Goal: Task Accomplishment & Management: Manage account settings

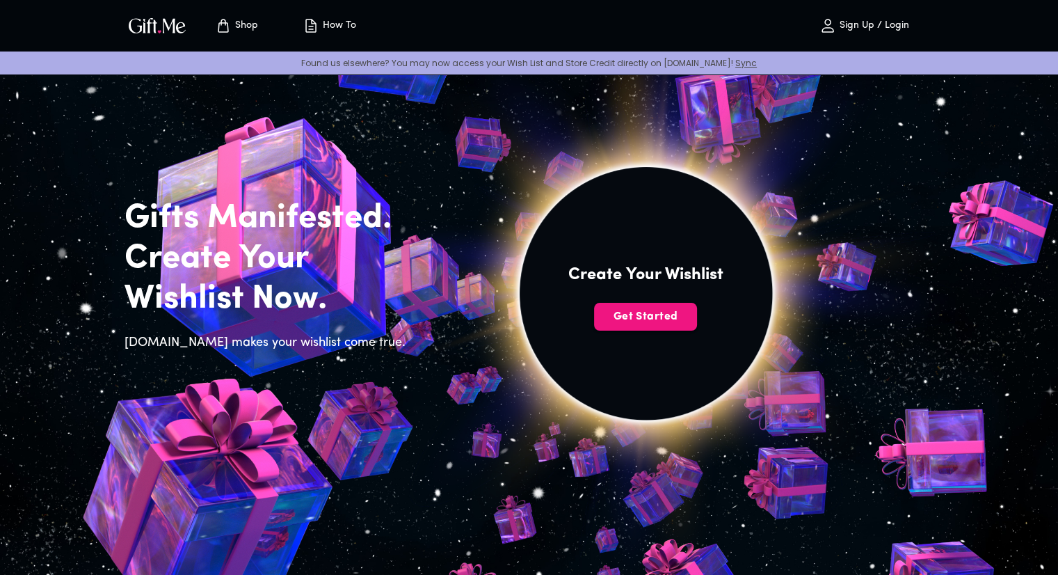
click at [857, 22] on p "Sign Up / Login" at bounding box center [872, 26] width 73 height 12
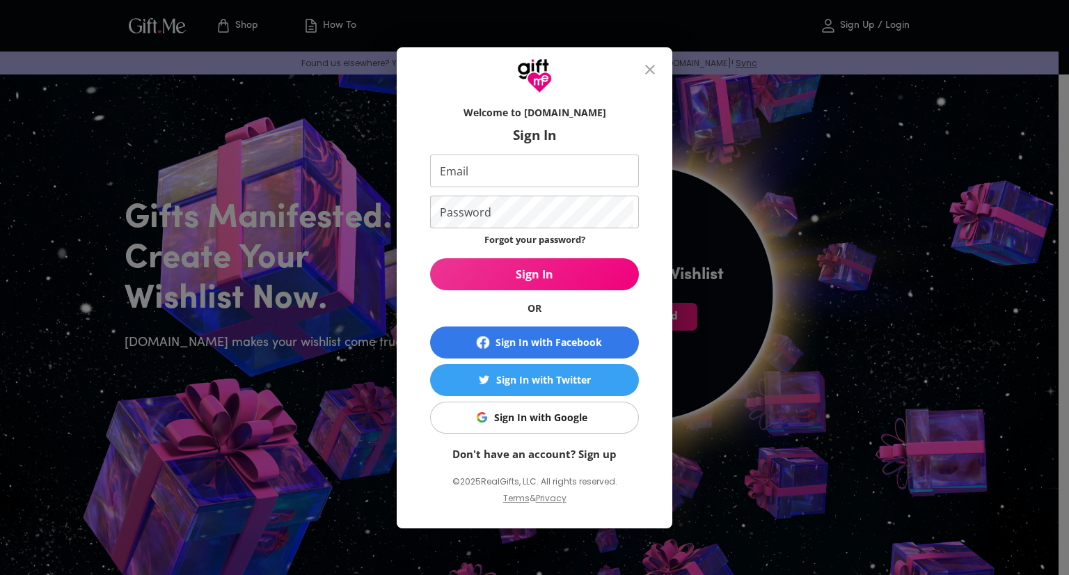
click at [571, 339] on div "Sign In with Facebook" at bounding box center [548, 342] width 106 height 15
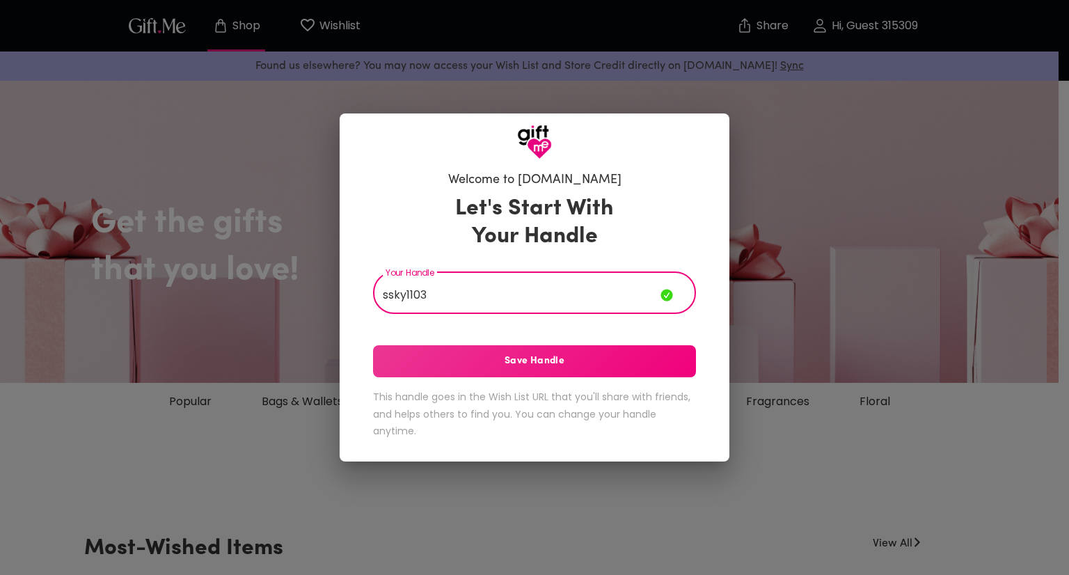
type input "ssky1103"
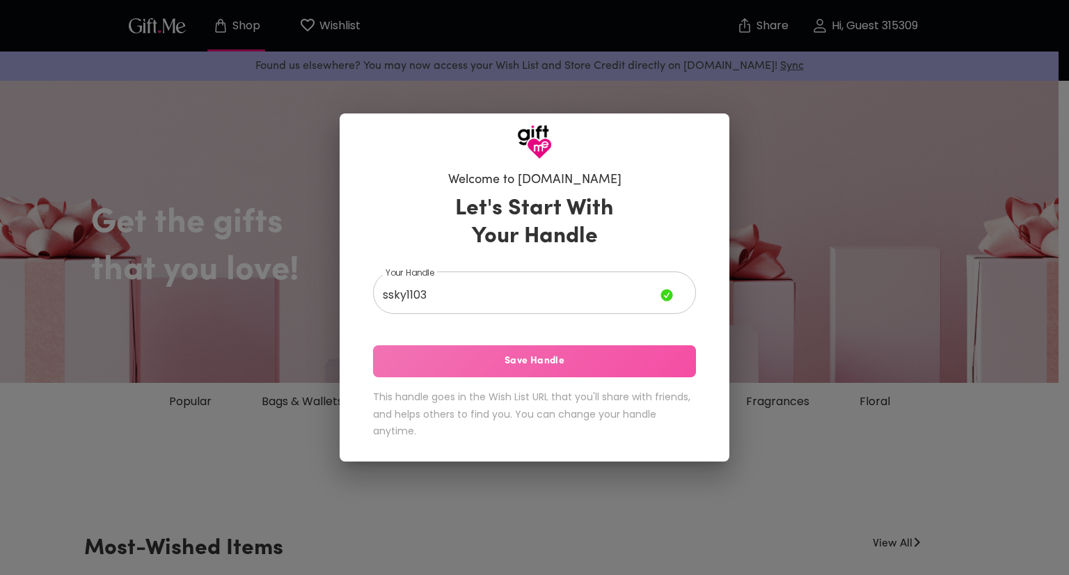
click at [533, 355] on span "Save Handle" at bounding box center [534, 360] width 323 height 15
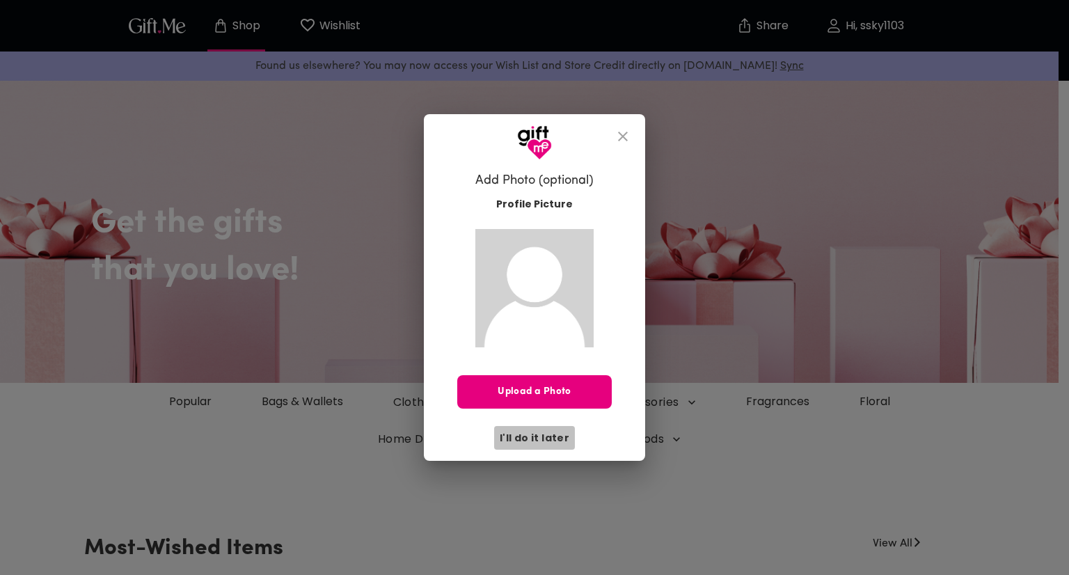
click at [553, 433] on span "I'll do it later" at bounding box center [534, 437] width 70 height 15
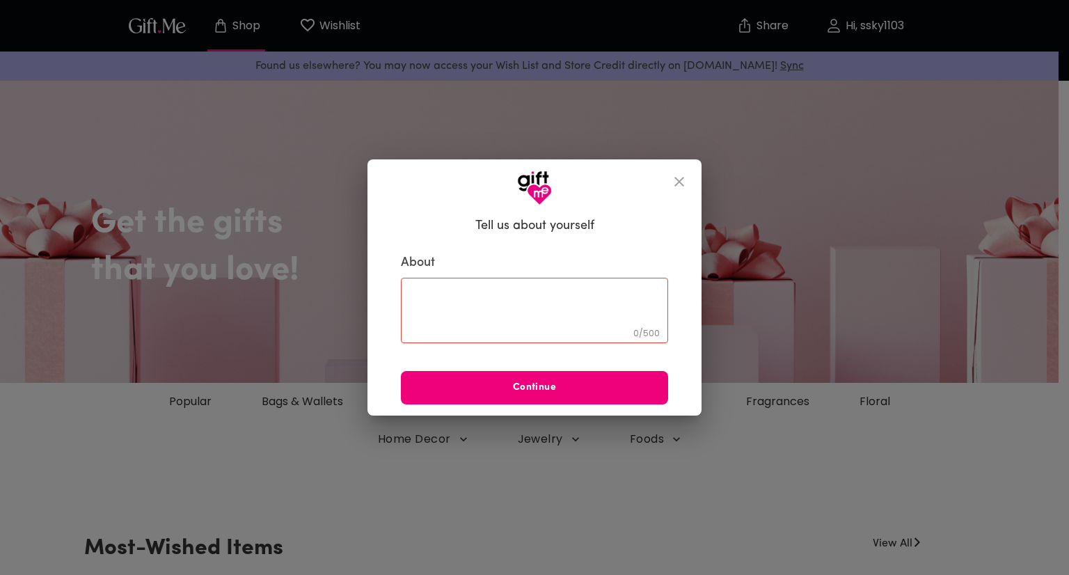
click at [575, 389] on span "Continue" at bounding box center [534, 387] width 267 height 15
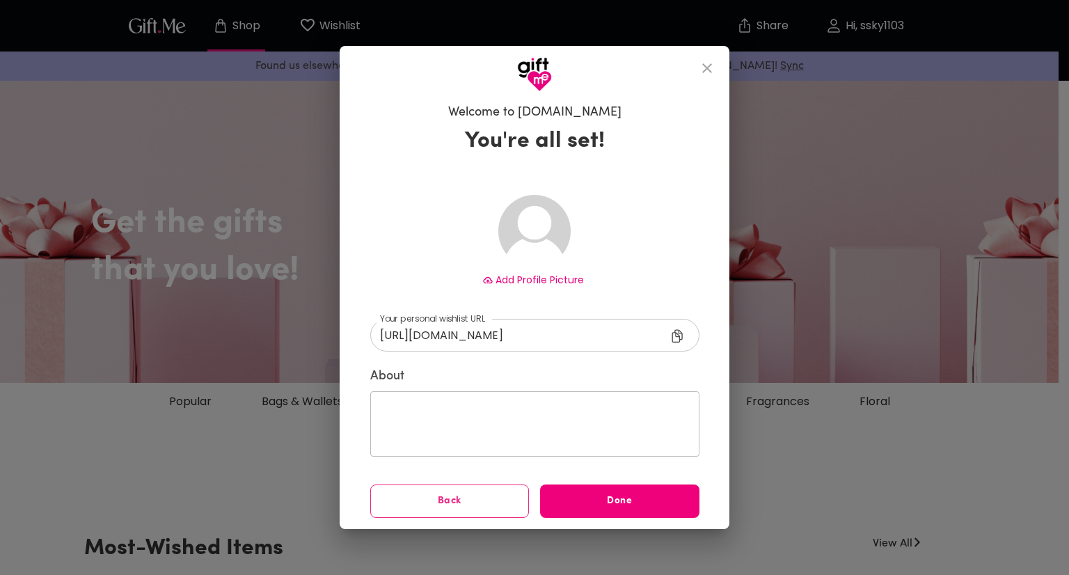
click at [622, 494] on span "Done" at bounding box center [619, 500] width 159 height 15
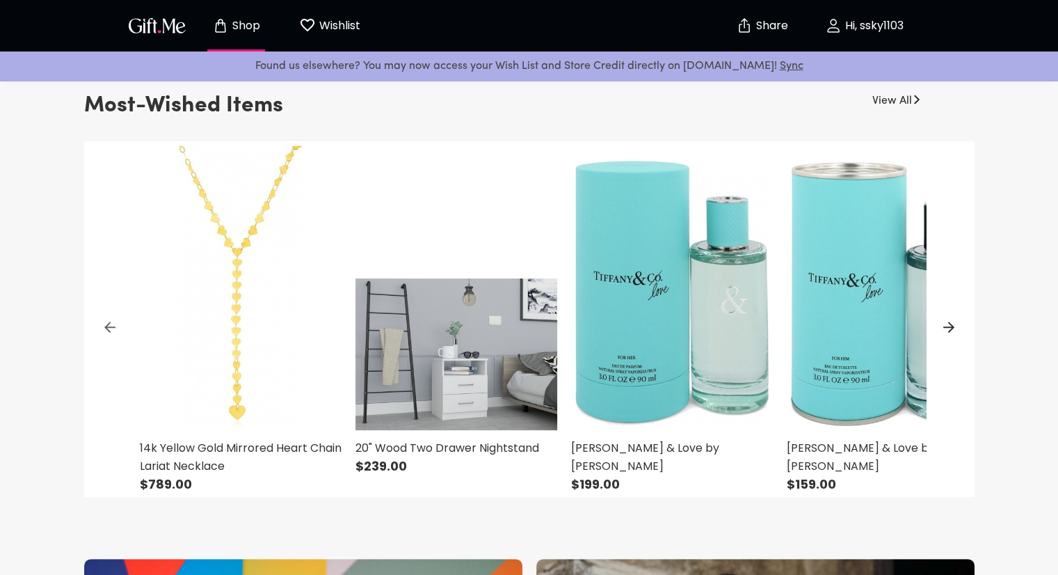
scroll to position [278, 0]
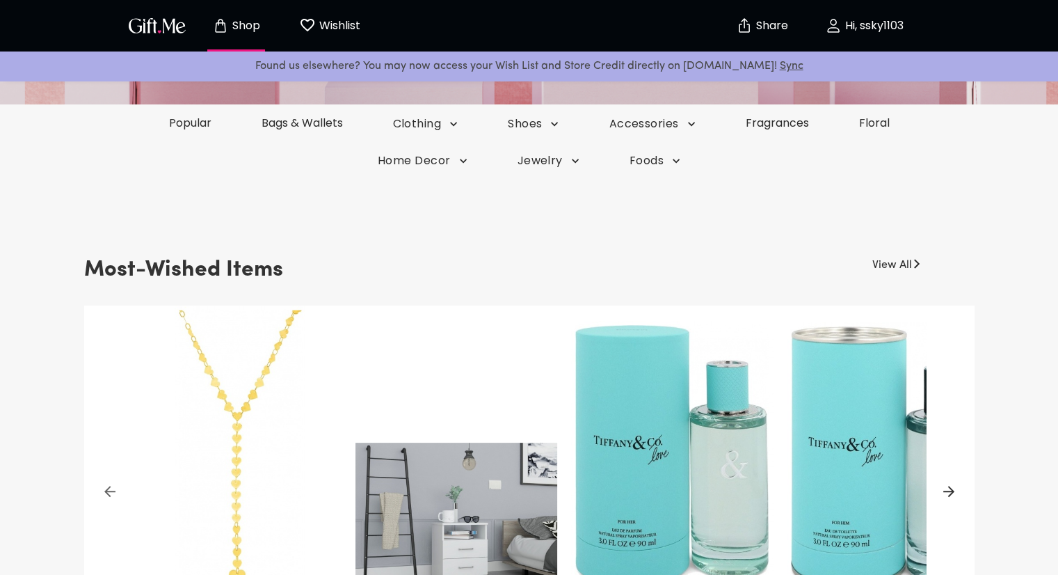
click at [166, 37] on div "Shop Wishlist 0" at bounding box center [251, 25] width 252 height 45
click at [168, 26] on img "button" at bounding box center [157, 25] width 63 height 20
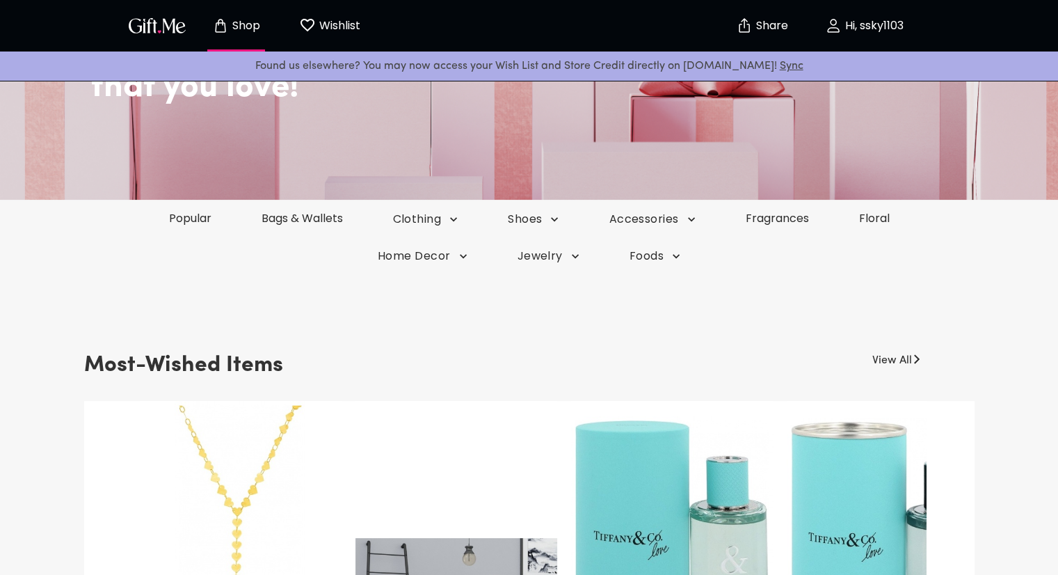
scroll to position [0, 0]
